Goal: Share content: Share content

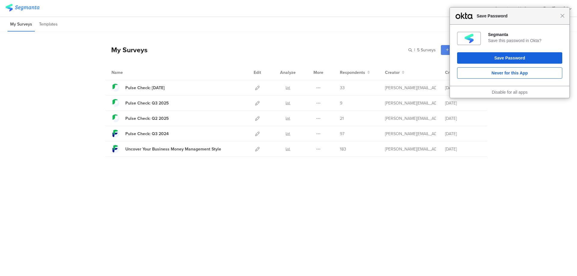
click at [562, 18] on div "Close Save Password" at bounding box center [510, 16] width 120 height 17
click at [562, 17] on span "Close" at bounding box center [562, 16] width 5 height 5
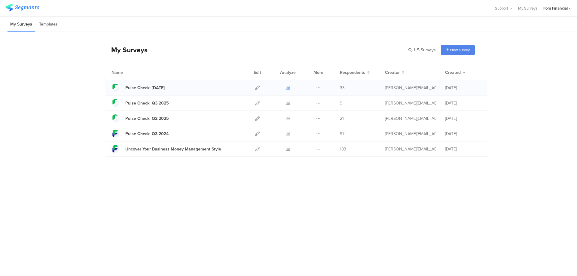
click at [287, 89] on icon at bounding box center [288, 88] width 5 height 5
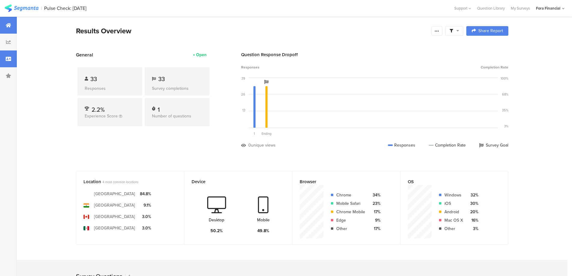
click at [7, 60] on icon at bounding box center [8, 58] width 5 height 5
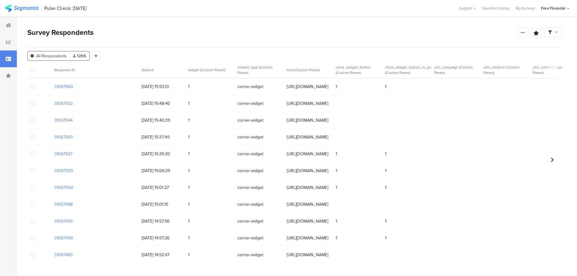
click at [554, 33] on span at bounding box center [553, 32] width 10 height 5
click at [523, 32] on icon at bounding box center [522, 32] width 5 height 5
click at [464, 93] on span "Export Results" at bounding box center [457, 93] width 27 height 6
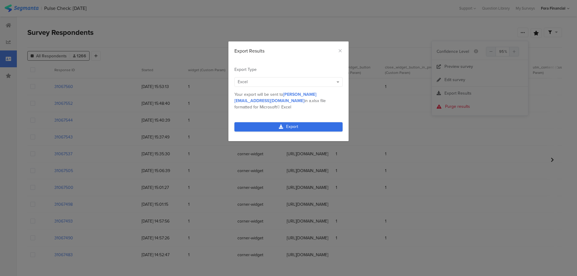
click at [318, 127] on link "Export" at bounding box center [288, 126] width 108 height 9
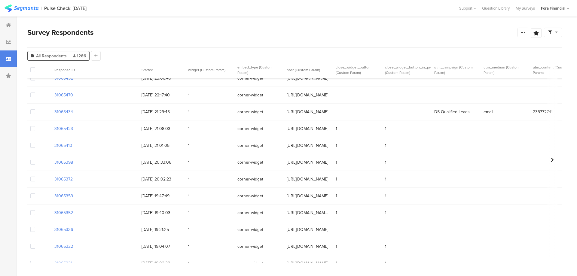
scroll to position [2013, 0]
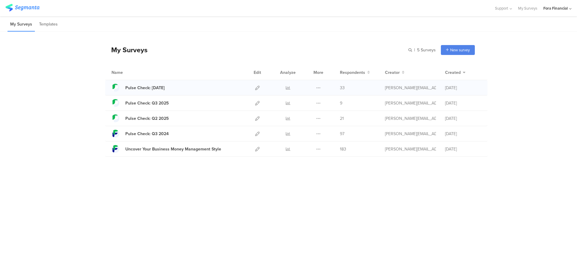
click at [342, 89] on span "33" at bounding box center [342, 88] width 5 height 6
click at [288, 89] on icon at bounding box center [288, 88] width 5 height 5
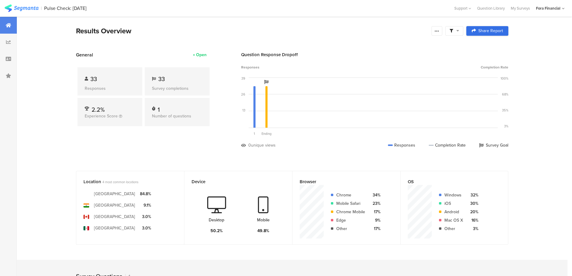
click at [471, 29] on link "Share Report" at bounding box center [487, 31] width 42 height 10
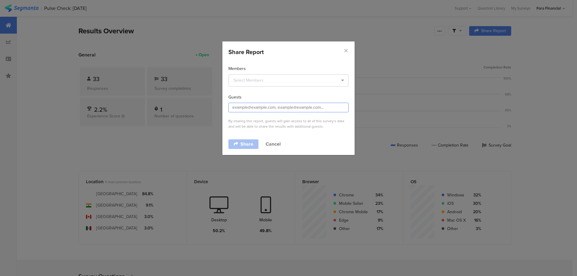
click at [294, 106] on input "dialog" at bounding box center [288, 108] width 120 height 10
type input "[PERSON_NAME][EMAIL_ADDRESS][PERSON_NAME][DOMAIN_NAME]"
click at [239, 139] on link "Share" at bounding box center [243, 144] width 30 height 10
